Goal: Transaction & Acquisition: Book appointment/travel/reservation

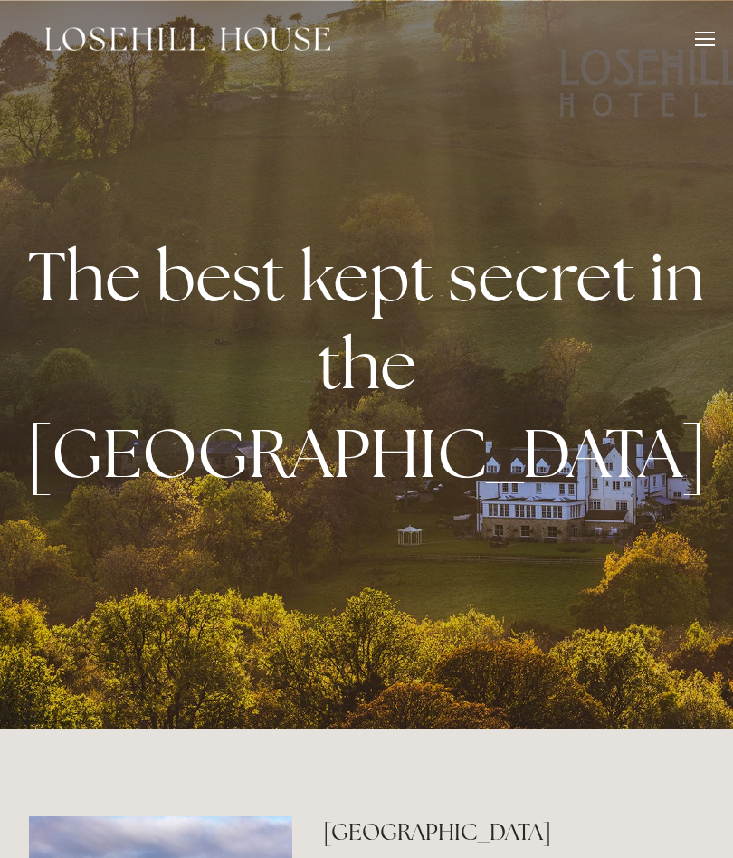
click at [706, 41] on div at bounding box center [705, 42] width 20 height 20
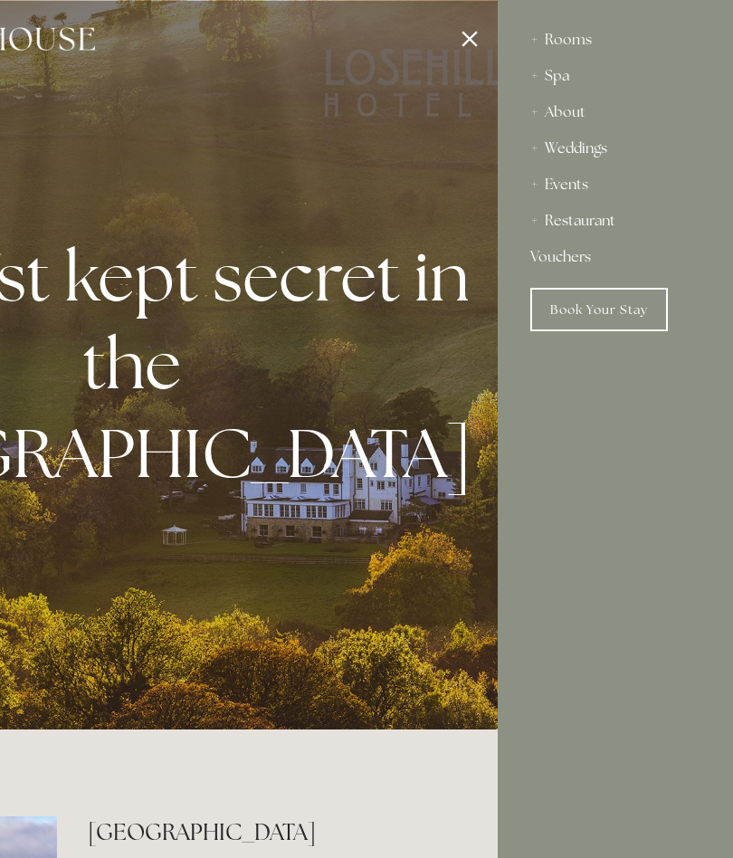
click at [567, 40] on div "Rooms" at bounding box center [615, 40] width 170 height 36
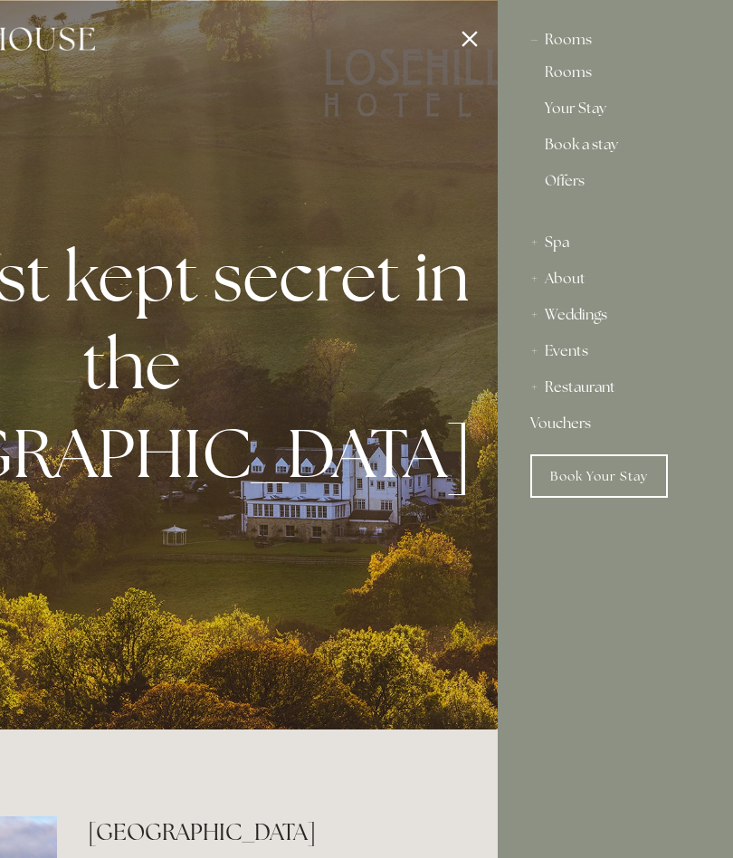
click at [582, 71] on link "Rooms" at bounding box center [615, 76] width 141 height 22
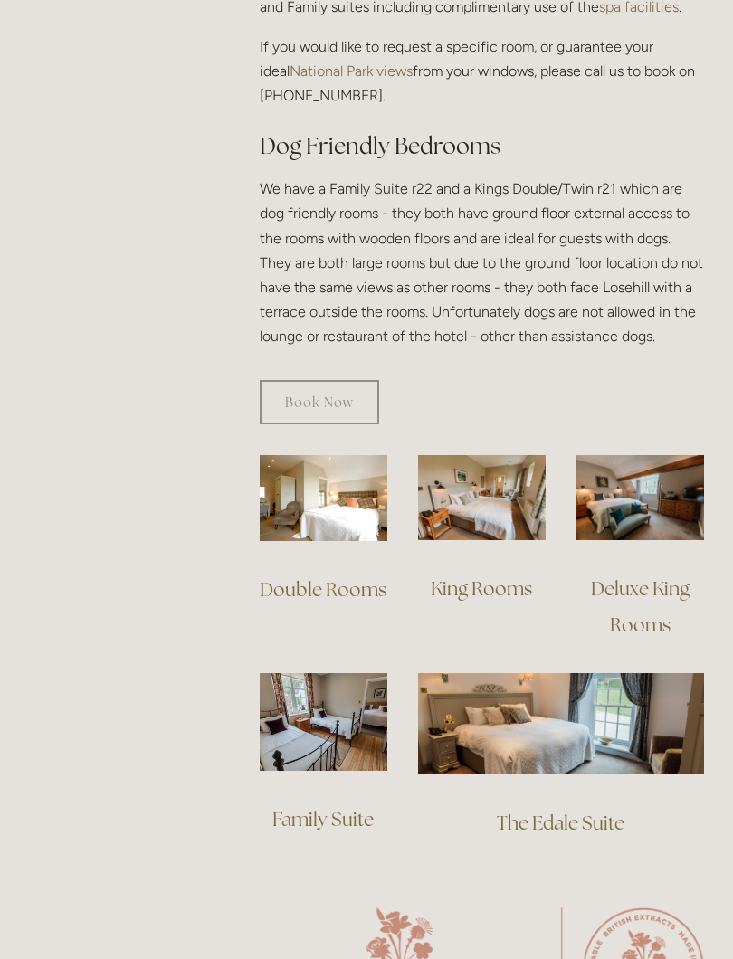
scroll to position [1023, 0]
click at [351, 477] on img at bounding box center [324, 498] width 128 height 87
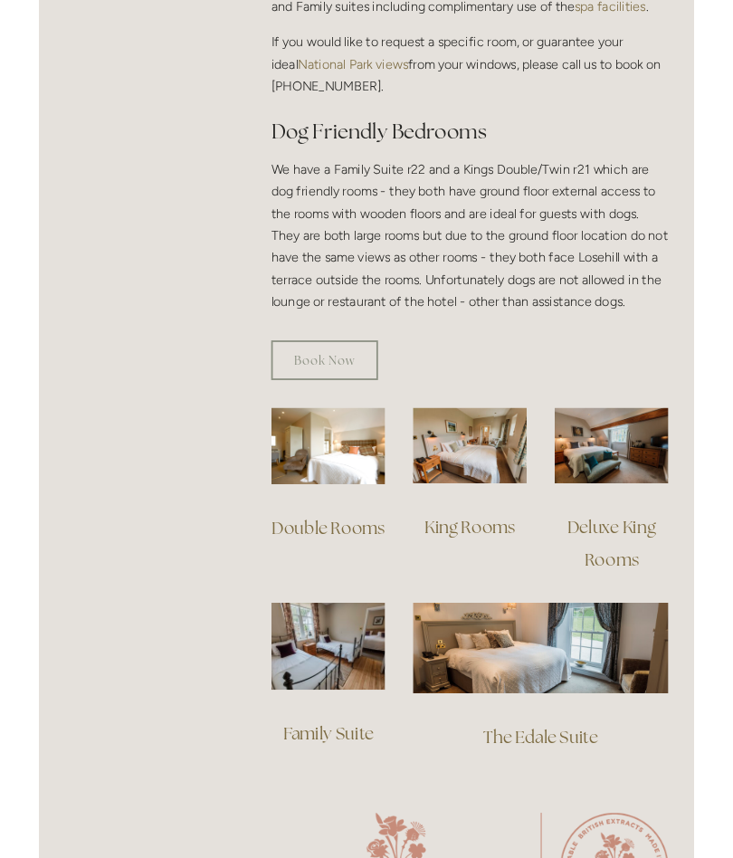
scroll to position [1074, 0]
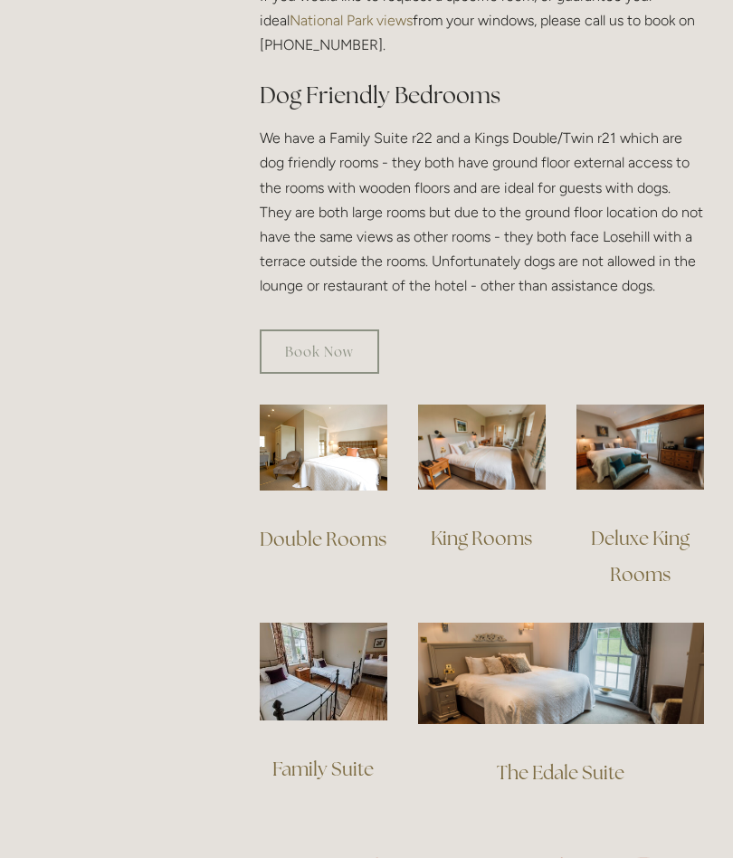
click at [477, 433] on img at bounding box center [482, 446] width 128 height 85
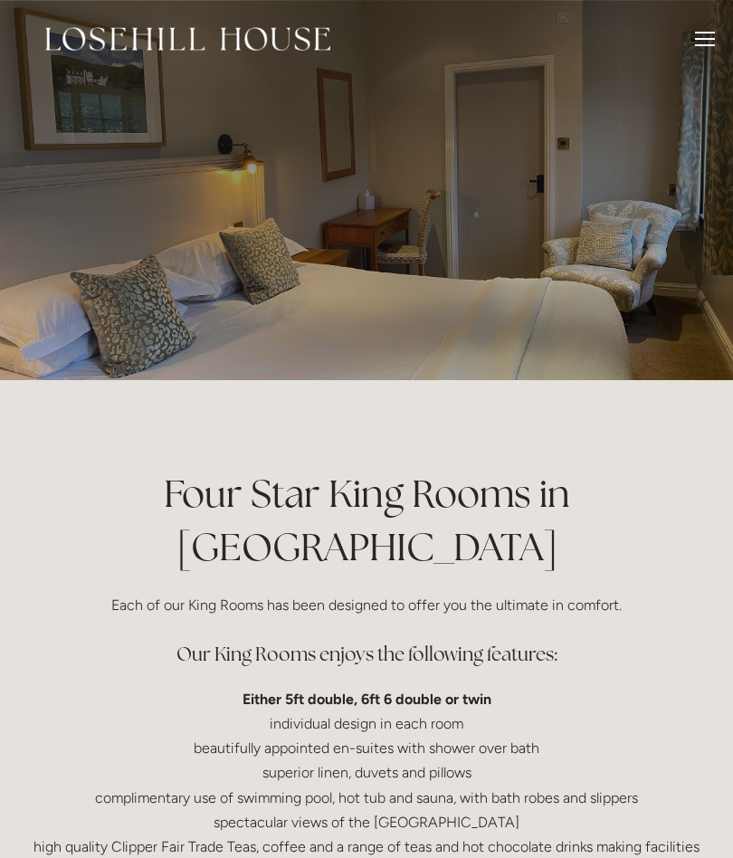
click at [703, 45] on div at bounding box center [705, 45] width 20 height 2
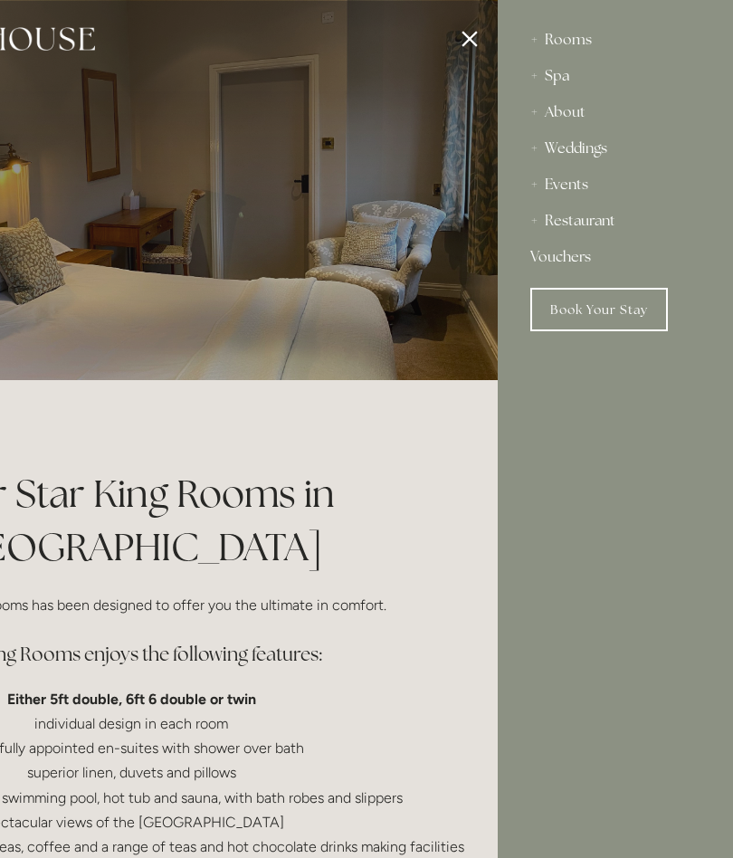
click at [571, 49] on div "Rooms" at bounding box center [615, 40] width 170 height 36
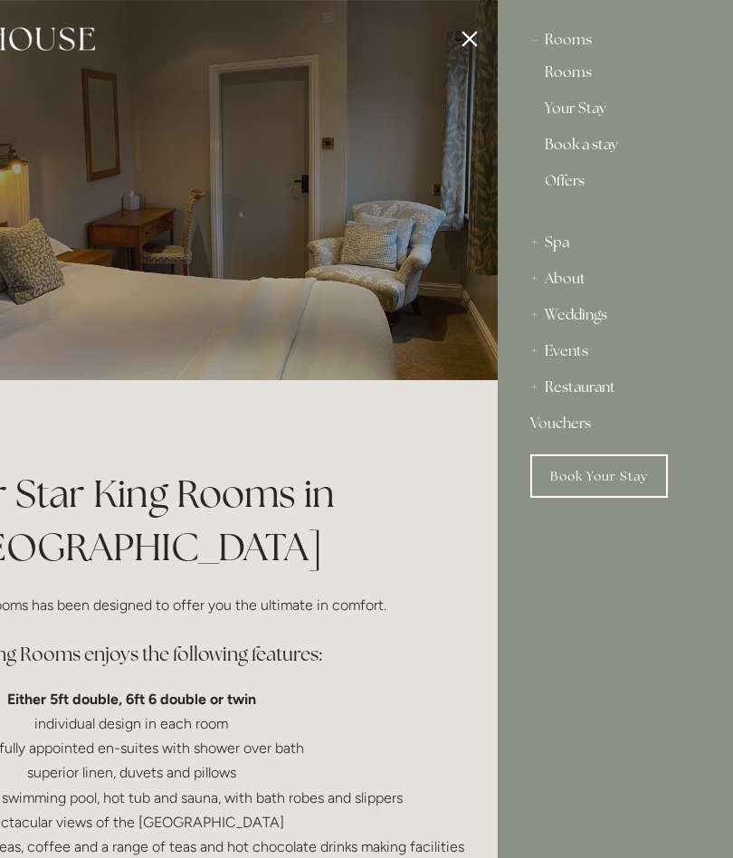
click at [600, 149] on link "Book a stay" at bounding box center [615, 149] width 141 height 22
